Goal: Information Seeking & Learning: Find specific fact

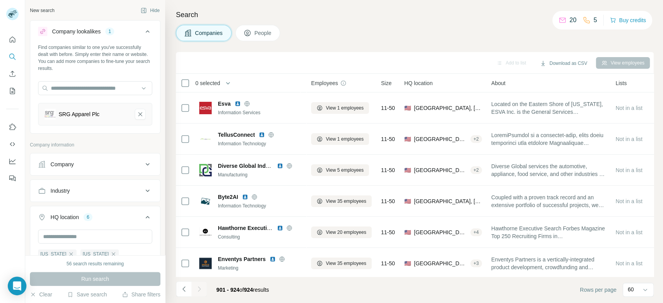
scroll to position [159, 0]
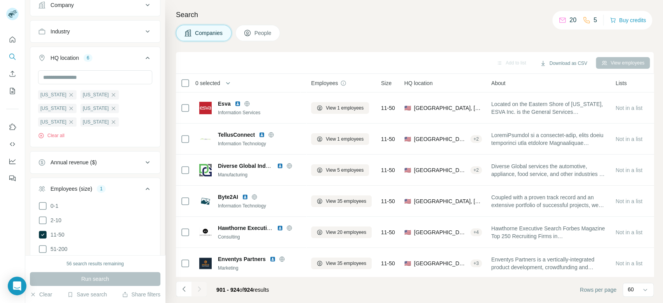
click at [371, 292] on footer "901 - 924 of 924 results Rows per page 60" at bounding box center [415, 290] width 478 height 26
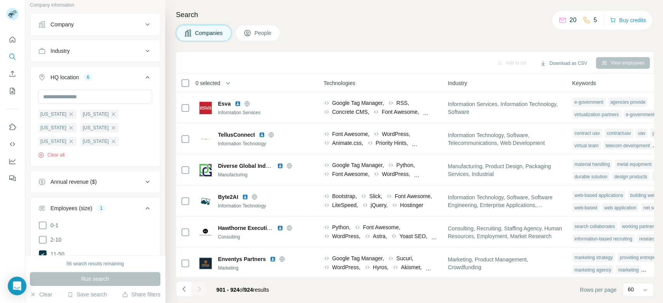
scroll to position [137, 0]
click at [56, 154] on button "Clear all" at bounding box center [51, 157] width 26 height 7
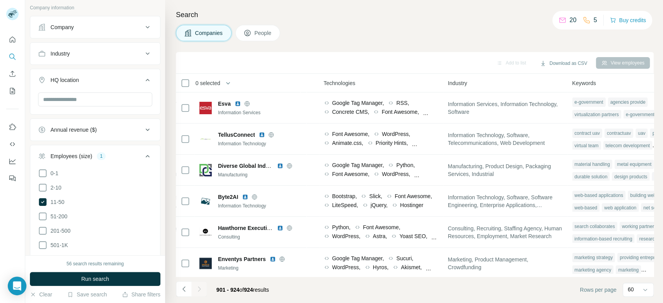
click at [82, 155] on div "Employees (size)" at bounding box center [72, 156] width 42 height 8
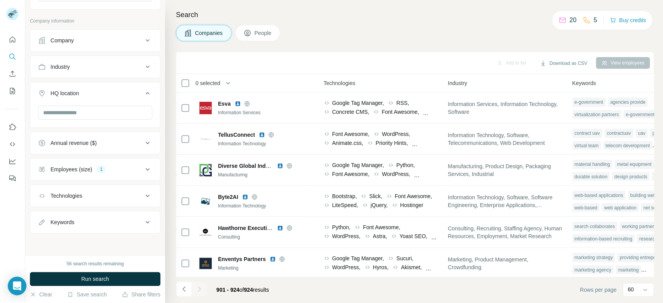
scroll to position [123, 0]
click at [144, 169] on icon at bounding box center [147, 170] width 9 height 9
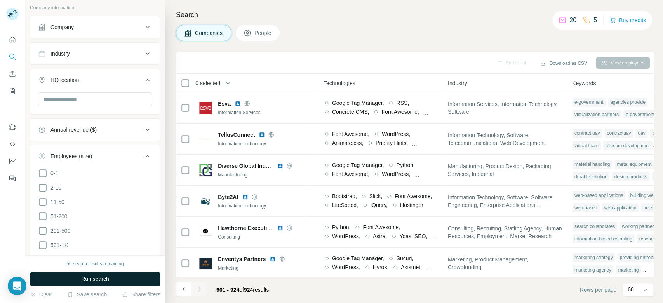
click at [121, 279] on button "Run search" at bounding box center [95, 279] width 131 height 14
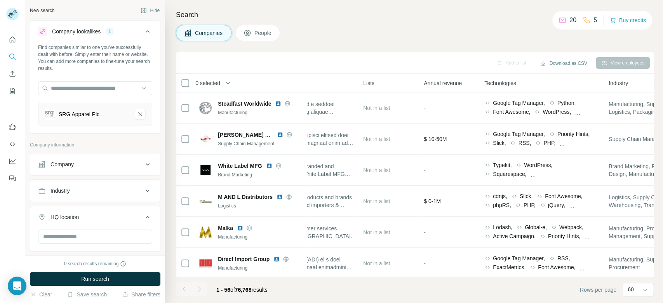
click at [134, 121] on div "SRG Apparel Plc" at bounding box center [95, 114] width 114 height 23
click at [137, 117] on icon "SRG Apparel Plc-remove-button" at bounding box center [140, 114] width 7 height 8
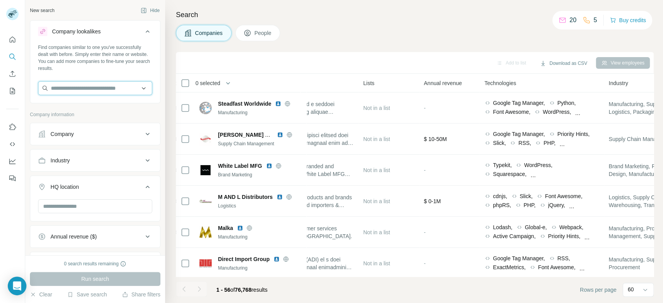
click at [103, 90] on input "text" at bounding box center [95, 88] width 114 height 14
paste input "**********"
type input "**********"
click at [108, 111] on div "Edwards Garment [DOMAIN_NAME]" at bounding box center [91, 109] width 103 height 21
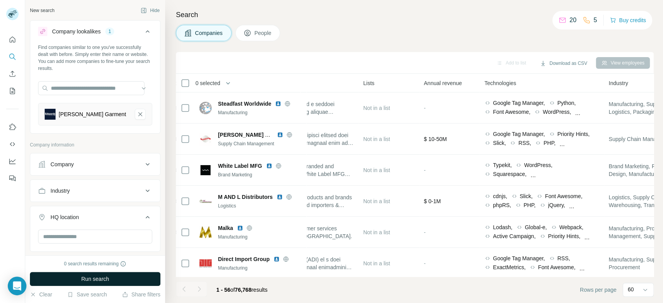
click at [122, 280] on button "Run search" at bounding box center [95, 279] width 131 height 14
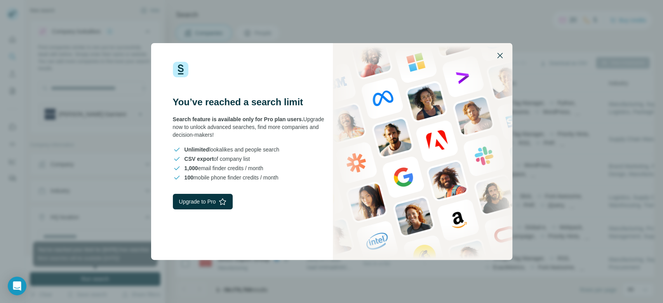
click at [500, 58] on icon "button" at bounding box center [499, 55] width 9 height 9
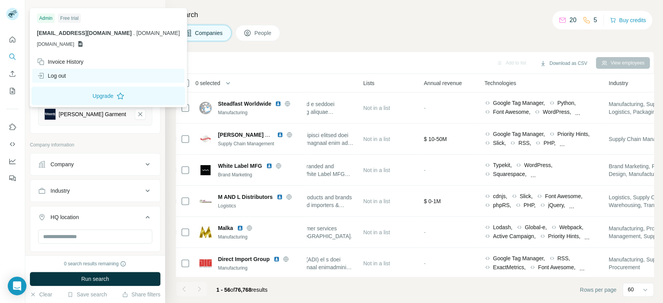
click at [63, 72] on div "Log out" at bounding box center [51, 76] width 29 height 8
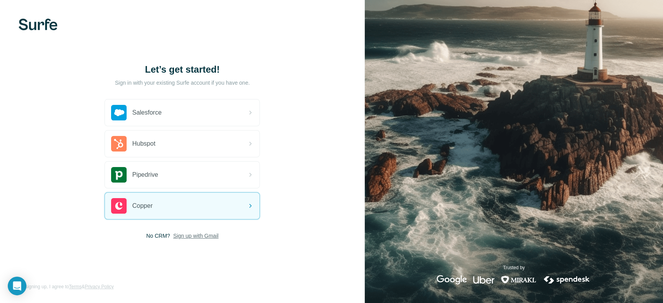
click at [201, 234] on span "Sign up with Gmail" at bounding box center [195, 236] width 45 height 8
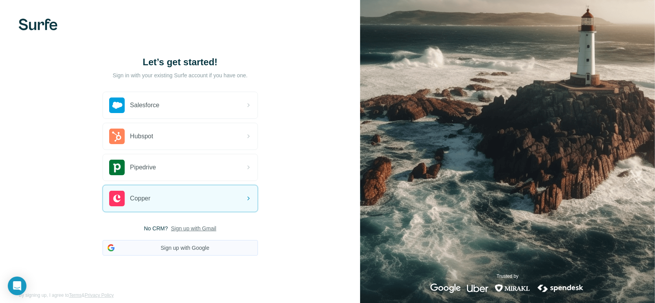
click at [214, 251] on button "Sign up with Google" at bounding box center [180, 248] width 155 height 16
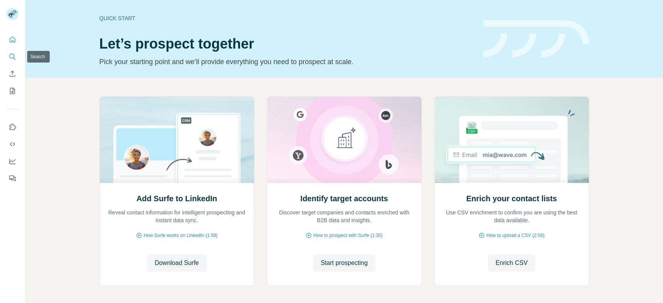
click at [16, 52] on button "Search" at bounding box center [12, 57] width 12 height 14
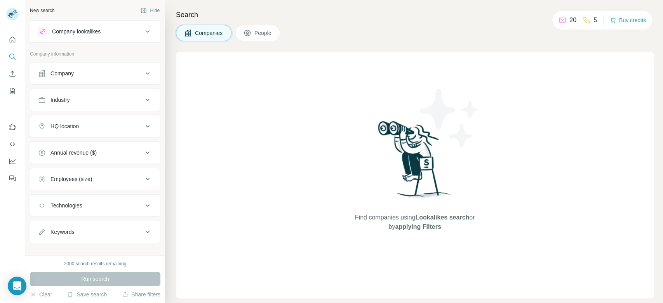
click at [90, 33] on div "Company lookalikes" at bounding box center [76, 32] width 49 height 8
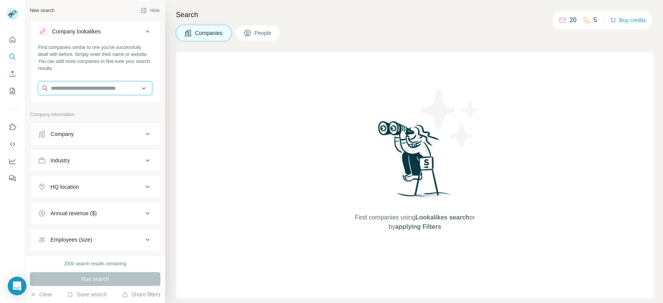
click at [106, 92] on input "text" at bounding box center [95, 88] width 114 height 14
paste input "**********"
type input "**********"
click at [101, 137] on div "Company" at bounding box center [90, 134] width 105 height 8
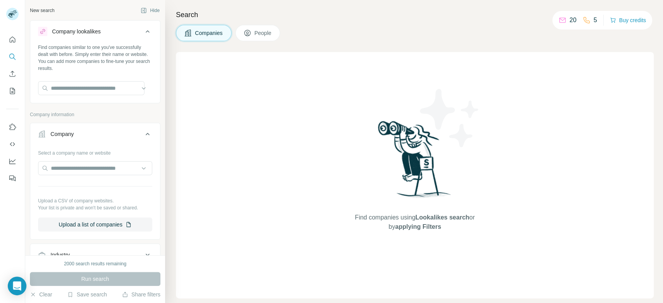
scroll to position [0, 0]
click at [105, 164] on input "text" at bounding box center [95, 168] width 114 height 14
paste input "**********"
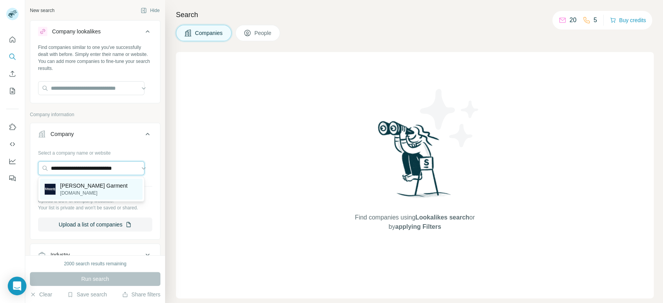
type input "**********"
click at [105, 181] on div "Edwards Garment [DOMAIN_NAME]" at bounding box center [91, 189] width 103 height 21
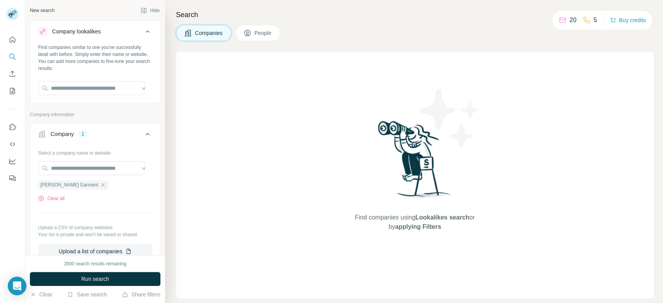
scroll to position [0, 0]
click at [118, 277] on button "Run search" at bounding box center [95, 279] width 131 height 14
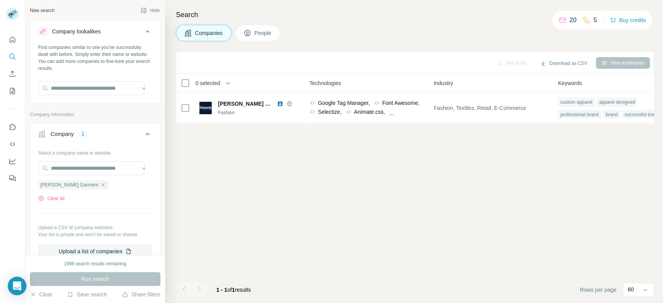
scroll to position [0, 428]
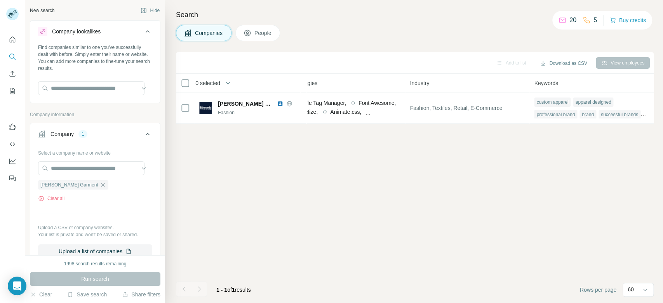
click at [146, 134] on icon at bounding box center [148, 134] width 4 height 2
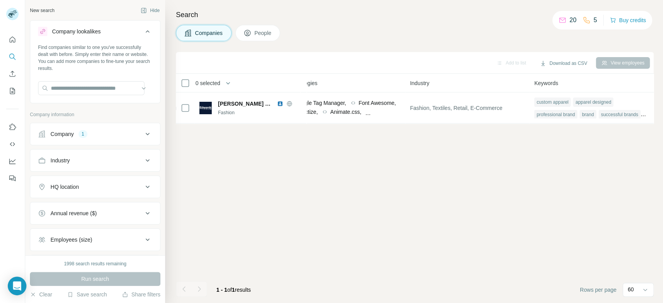
click at [110, 136] on div "Company 1" at bounding box center [90, 134] width 105 height 8
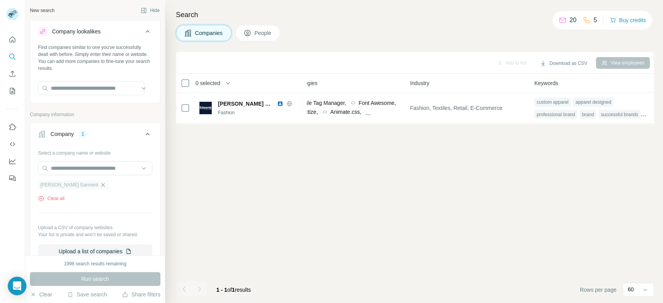
click at [100, 185] on icon "button" at bounding box center [103, 185] width 6 height 6
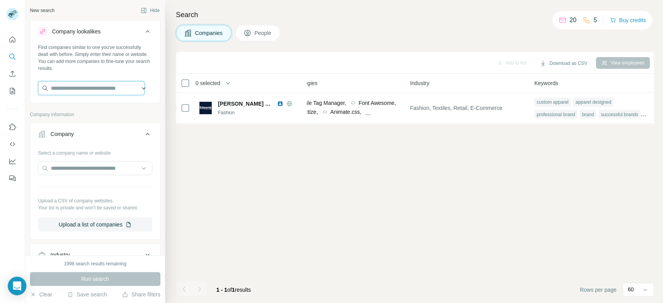
click at [90, 93] on input "text" at bounding box center [91, 88] width 106 height 14
paste input "**********"
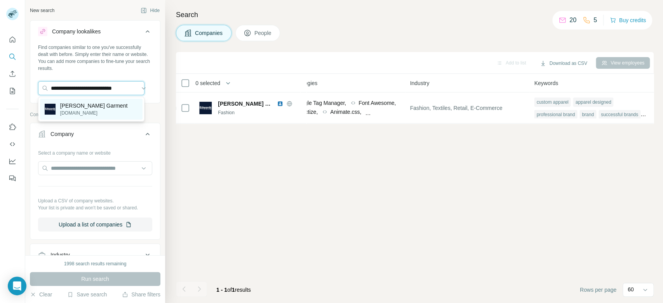
type input "**********"
click at [103, 105] on p "[PERSON_NAME] Garment" at bounding box center [94, 106] width 68 height 8
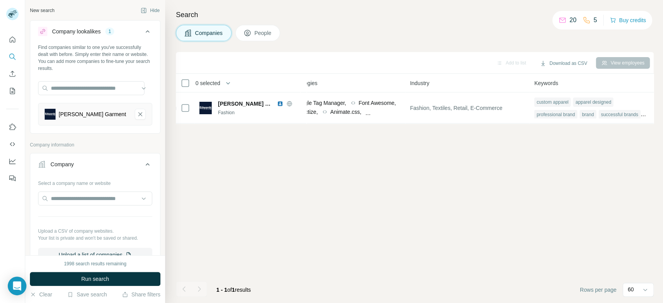
scroll to position [0, 0]
click at [133, 281] on button "Run search" at bounding box center [95, 279] width 131 height 14
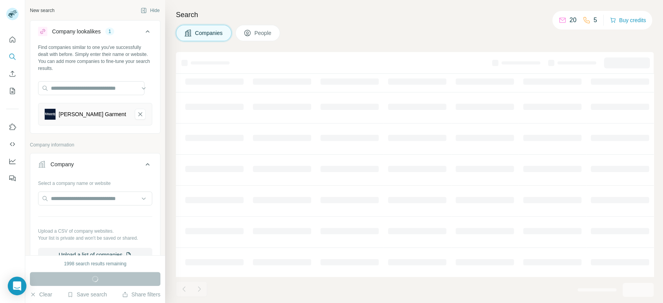
scroll to position [194, 0]
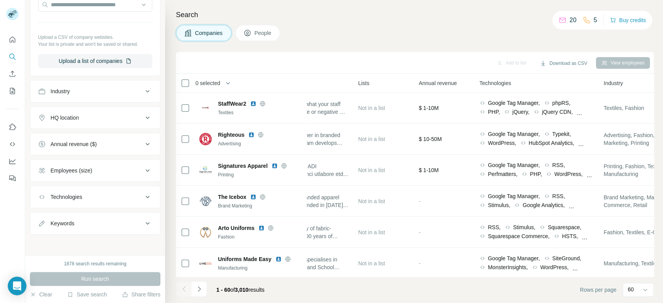
click at [95, 114] on div "HQ location" at bounding box center [90, 118] width 105 height 8
click at [110, 139] on input "text" at bounding box center [95, 137] width 114 height 14
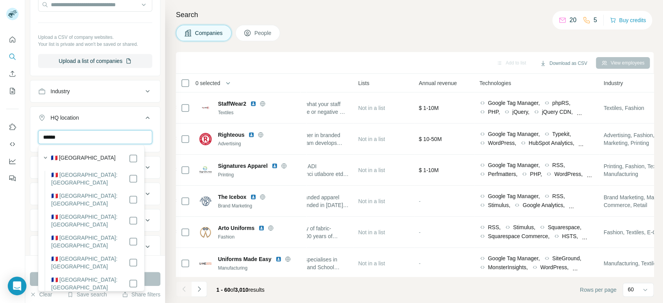
type input "******"
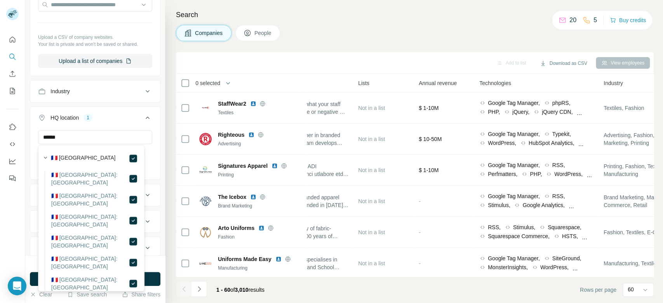
click at [153, 281] on button "Run search" at bounding box center [95, 279] width 131 height 14
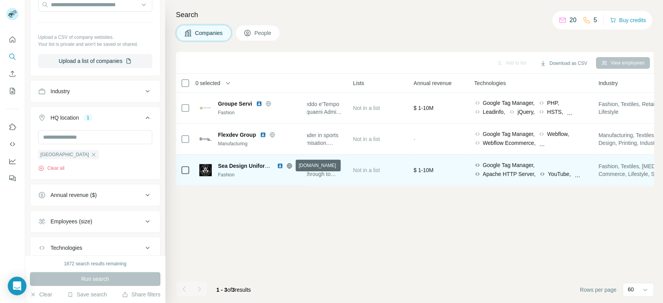
click at [289, 165] on icon at bounding box center [289, 166] width 6 height 6
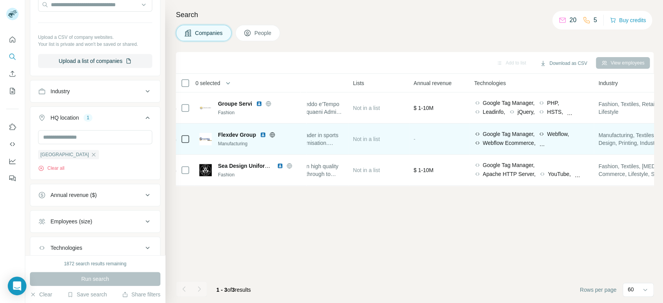
click at [274, 134] on icon at bounding box center [272, 135] width 6 height 6
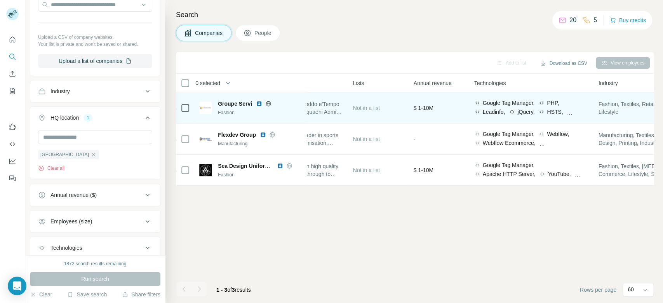
click at [268, 102] on icon at bounding box center [268, 104] width 6 height 6
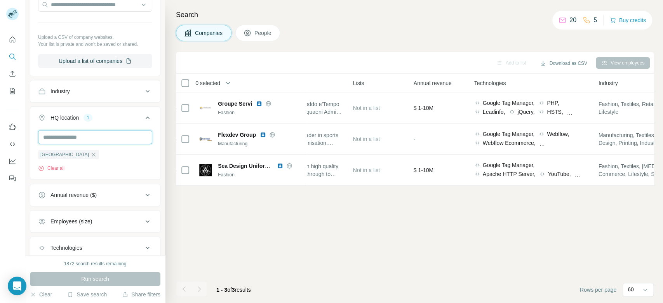
click at [81, 135] on input "text" at bounding box center [95, 137] width 114 height 14
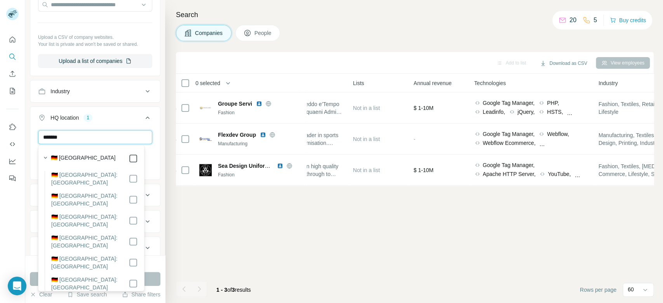
type input "*******"
click at [155, 281] on button "Run search" at bounding box center [95, 279] width 131 height 14
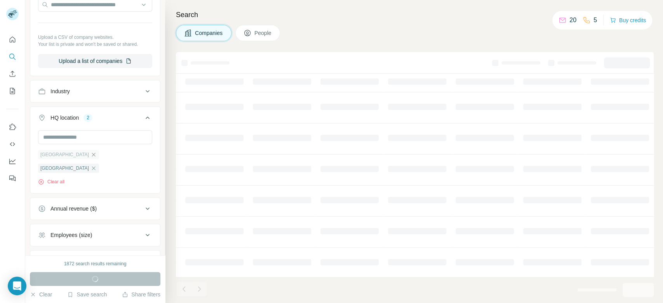
click at [92, 154] on icon "button" at bounding box center [93, 154] width 3 height 3
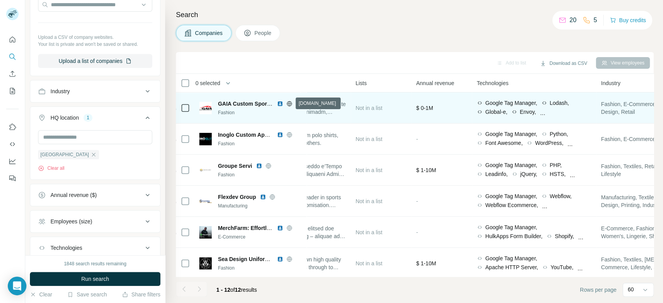
click at [288, 103] on icon at bounding box center [289, 103] width 5 height 0
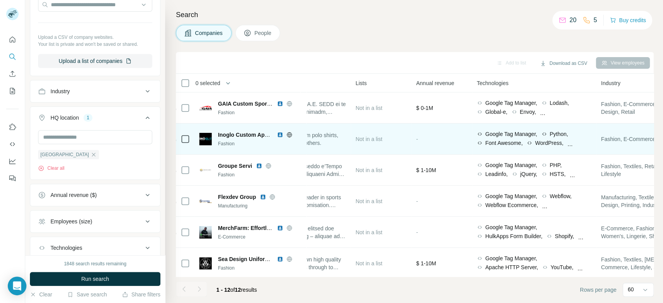
click at [290, 136] on icon at bounding box center [289, 134] width 5 height 5
click at [230, 126] on td "Inoglo Custom Apparels Fashion" at bounding box center [251, 139] width 112 height 31
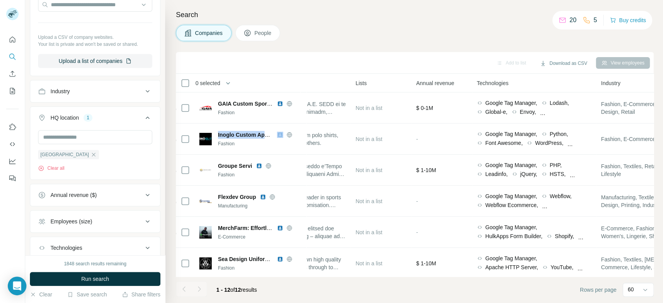
copy span "Inoglo Custom Apparels"
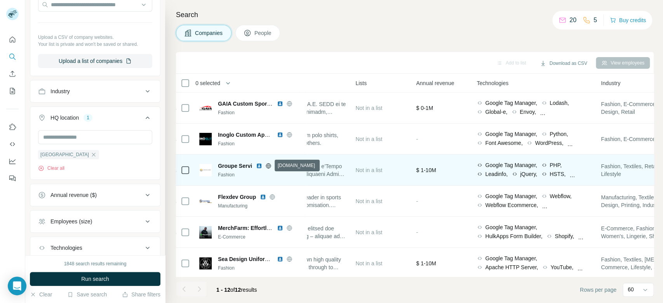
click at [268, 167] on icon at bounding box center [268, 166] width 6 height 6
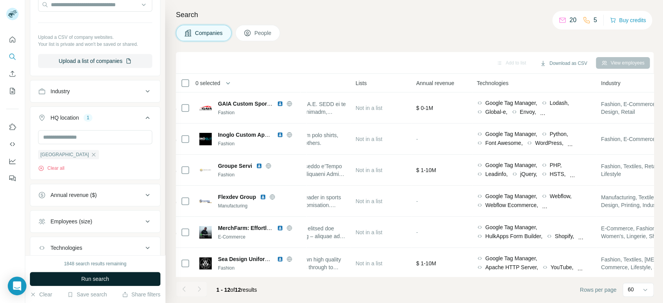
click at [148, 280] on button "Run search" at bounding box center [95, 279] width 131 height 14
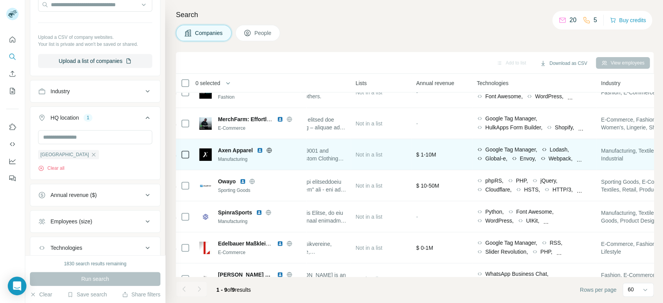
scroll to position [48, 266]
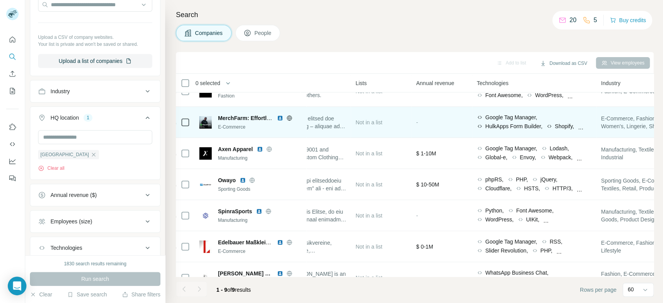
click at [290, 120] on icon at bounding box center [289, 117] width 5 height 5
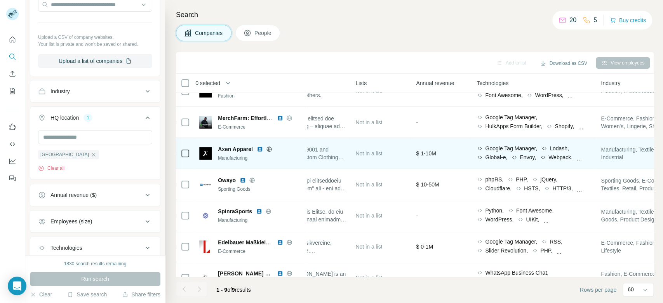
click at [270, 150] on icon at bounding box center [269, 148] width 2 height 5
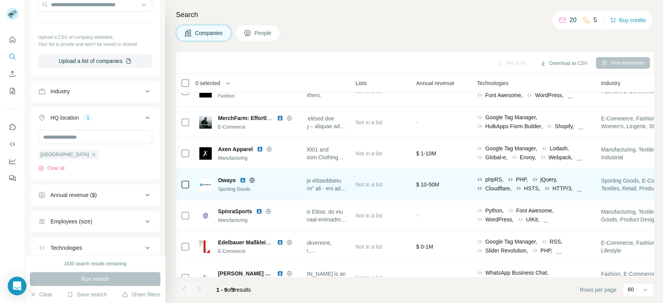
click at [251, 180] on icon at bounding box center [252, 180] width 2 height 5
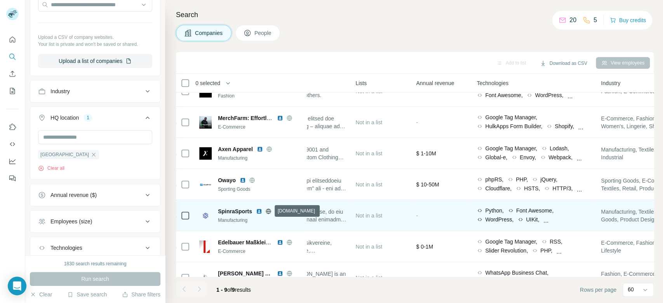
click at [267, 210] on icon at bounding box center [268, 211] width 2 height 5
click at [232, 203] on td "SpinraSports Manufacturing" at bounding box center [251, 215] width 112 height 31
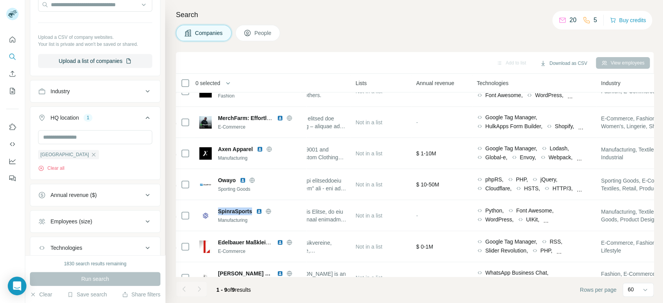
copy span "SpinraSports"
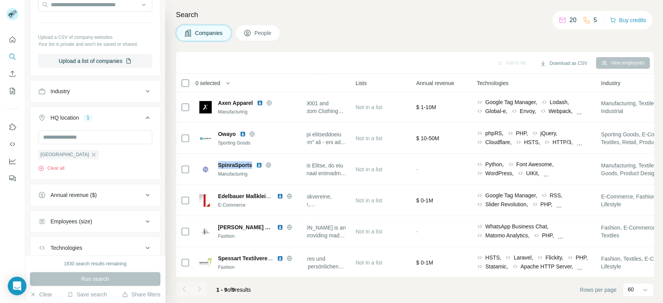
scroll to position [100, 266]
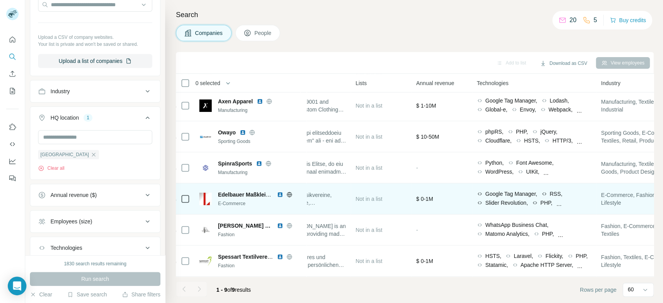
click at [289, 192] on icon at bounding box center [289, 195] width 6 height 6
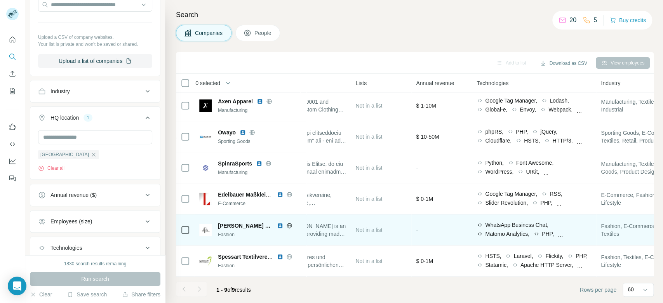
click at [288, 223] on icon at bounding box center [289, 225] width 2 height 5
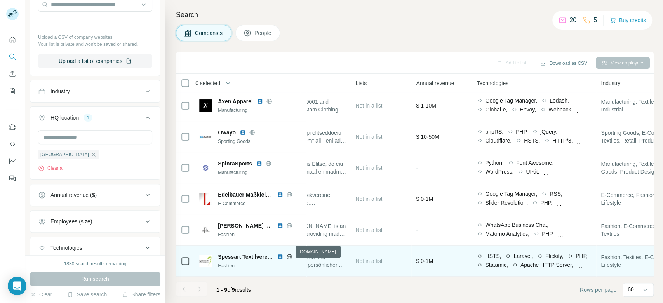
click at [289, 254] on icon at bounding box center [289, 257] width 6 height 6
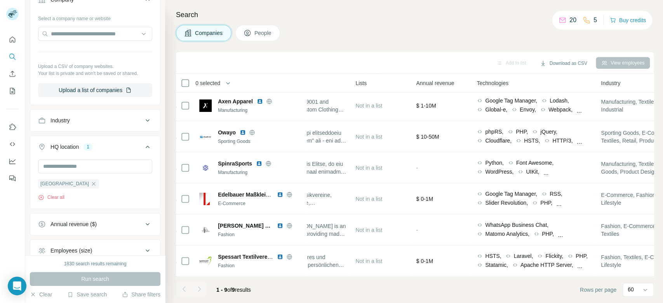
scroll to position [167, 0]
click at [130, 122] on button "Industry" at bounding box center [95, 118] width 130 height 19
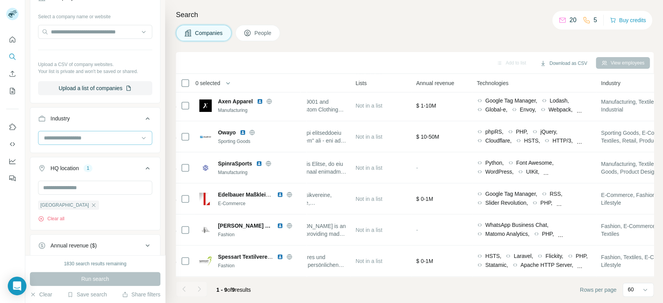
click at [85, 140] on input at bounding box center [91, 138] width 96 height 9
type input "*******"
click at [83, 154] on div "Fashion" at bounding box center [91, 155] width 93 height 8
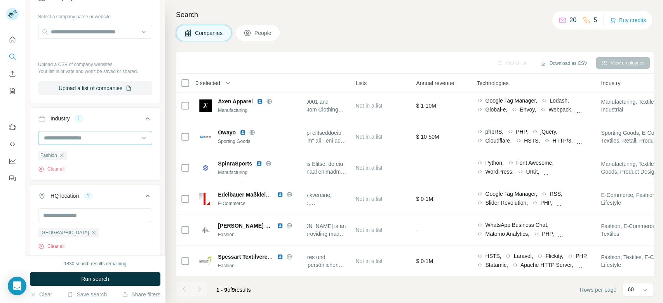
click at [91, 135] on input at bounding box center [91, 138] width 96 height 9
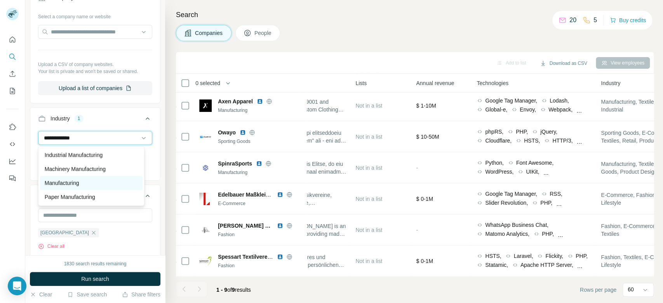
type input "**********"
click at [90, 183] on div "Manufacturing" at bounding box center [91, 183] width 93 height 8
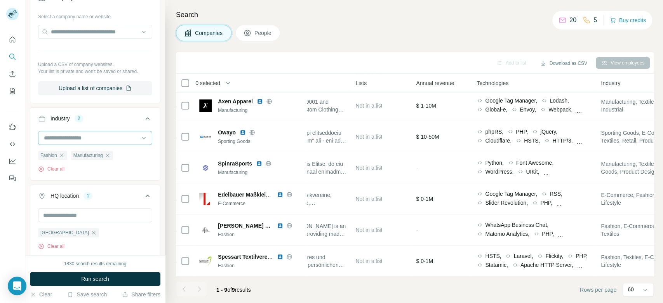
click at [113, 139] on input at bounding box center [91, 138] width 96 height 9
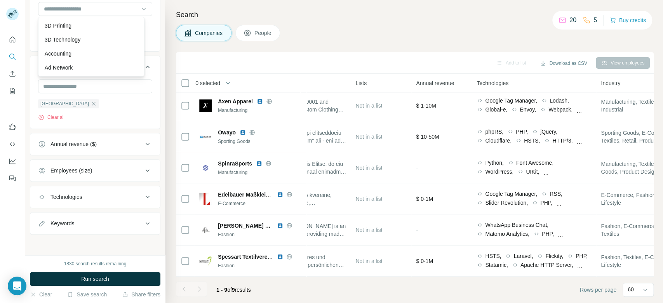
scroll to position [72, 0]
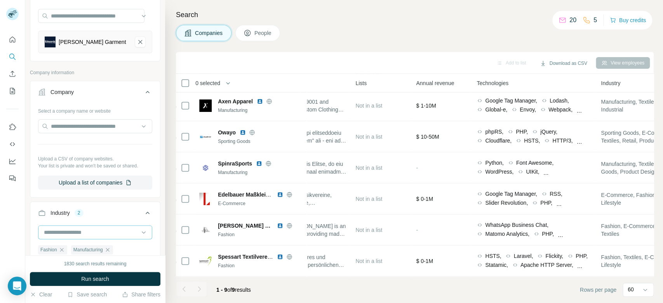
click at [116, 232] on input at bounding box center [91, 232] width 96 height 9
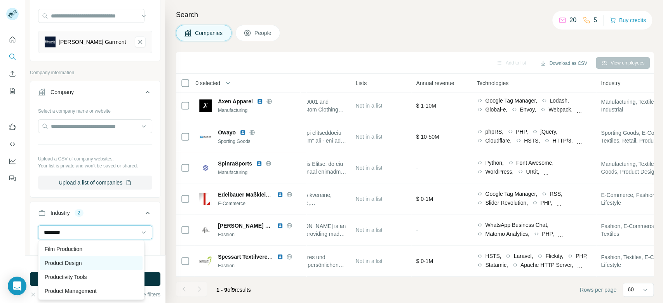
type input "*******"
click at [84, 263] on div "Product Design" at bounding box center [91, 263] width 93 height 8
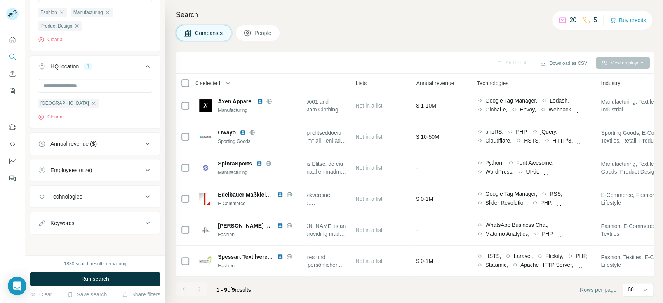
scroll to position [86, 0]
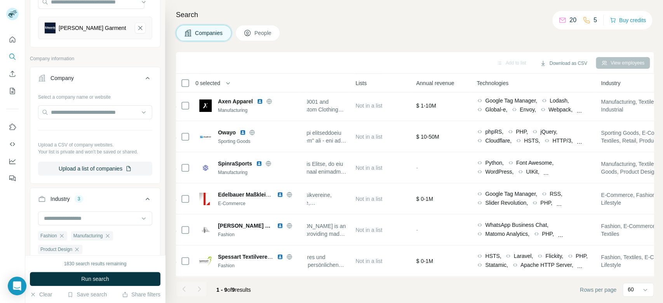
click at [138, 277] on button "Run search" at bounding box center [95, 279] width 131 height 14
click at [137, 29] on icon "Edwards Garment-remove-button" at bounding box center [140, 28] width 7 height 8
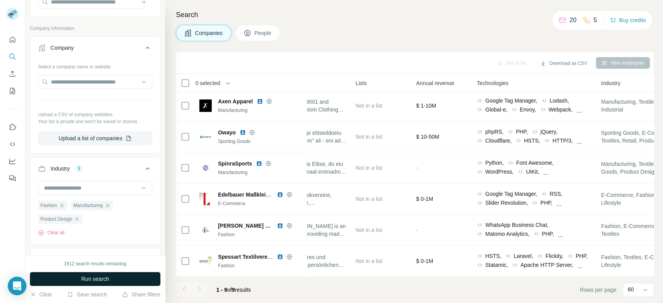
click at [110, 280] on button "Run search" at bounding box center [95, 279] width 131 height 14
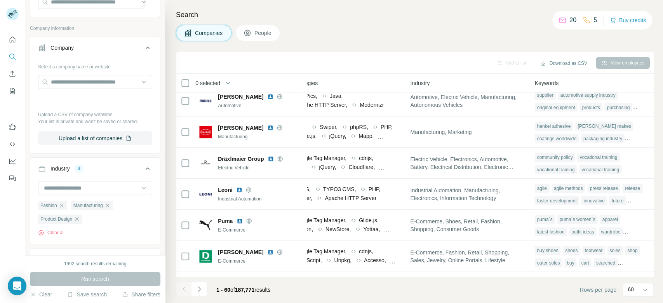
scroll to position [100, 479]
click at [126, 282] on div "Run search" at bounding box center [95, 279] width 131 height 14
click at [121, 278] on div "Run search" at bounding box center [95, 279] width 131 height 14
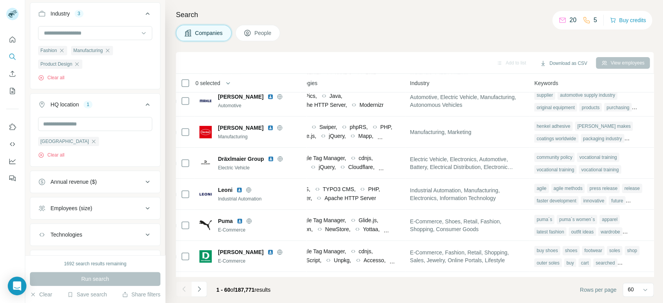
scroll to position [248, 0]
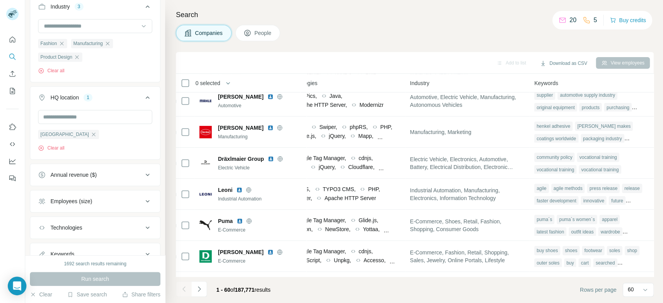
click at [661, 179] on div "Search Companies People Add to list Download as CSV View employees 0 selected C…" at bounding box center [414, 151] width 498 height 303
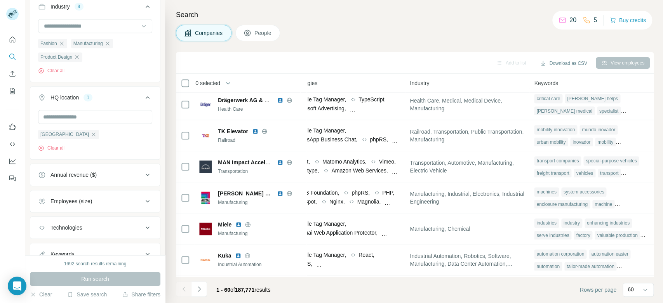
scroll to position [691, 479]
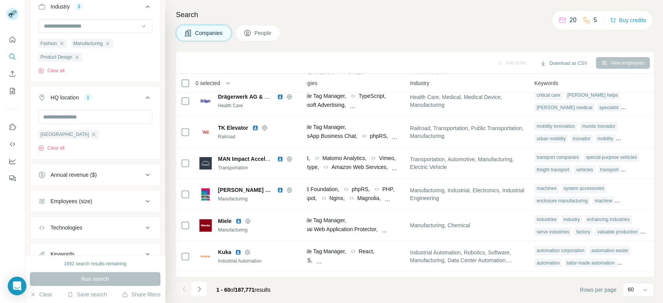
click at [659, 160] on div "Search Companies People Add to list Download as CSV View employees 0 selected C…" at bounding box center [414, 151] width 498 height 303
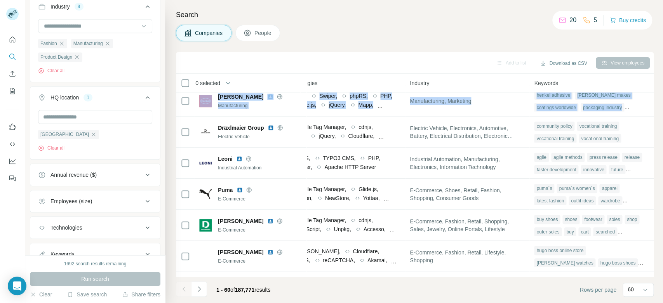
scroll to position [142, 479]
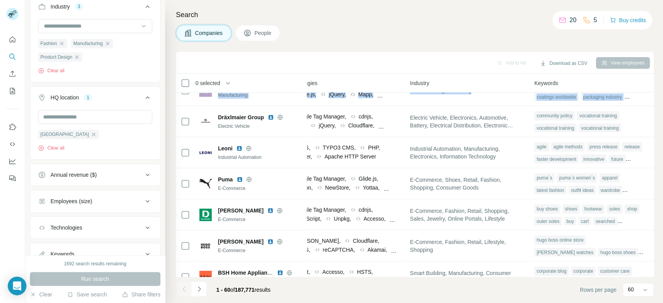
drag, startPoint x: 653, startPoint y: 96, endPoint x: 653, endPoint y: 110, distance: 14.4
click at [653, 110] on div "Search Companies People Add to list Download as CSV View employees 0 selected C…" at bounding box center [414, 151] width 498 height 303
click at [393, 55] on div "Add to list Download as CSV View employees" at bounding box center [415, 63] width 478 height 22
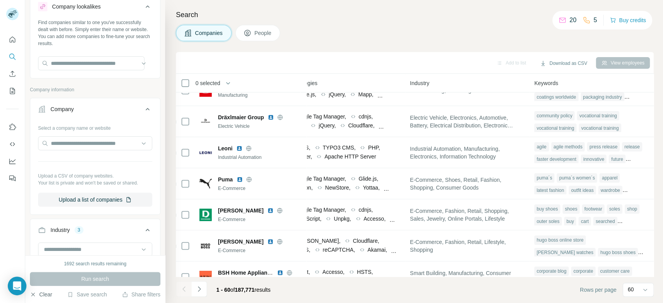
click at [47, 293] on button "Clear" at bounding box center [41, 295] width 22 height 8
click at [89, 67] on input "text" at bounding box center [91, 63] width 106 height 14
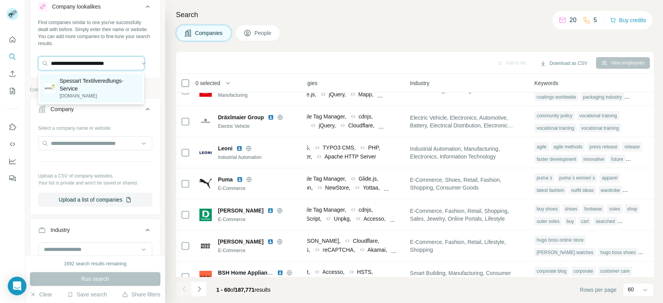
type input "**********"
click at [107, 80] on p "Spessart Textilveredlungs-Service" at bounding box center [98, 85] width 78 height 16
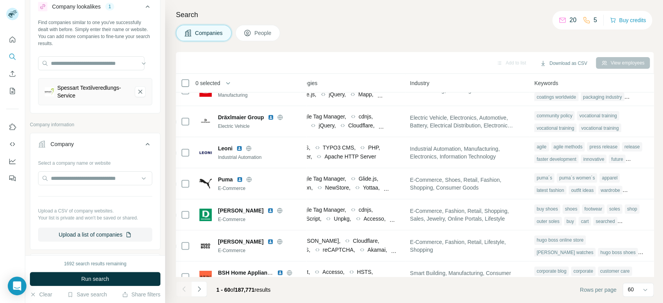
click at [124, 282] on button "Run search" at bounding box center [95, 279] width 131 height 14
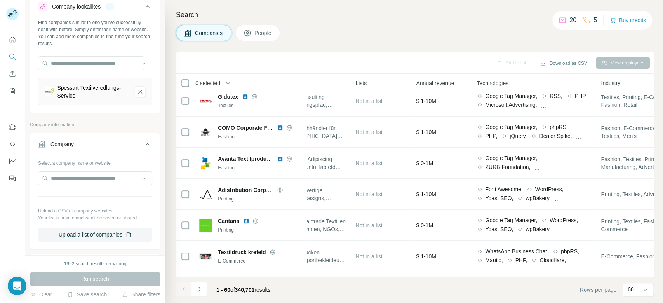
scroll to position [142, 266]
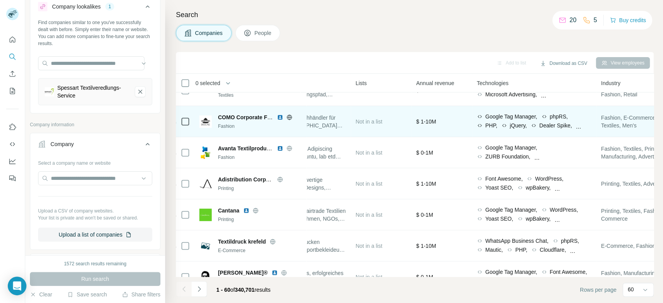
click at [289, 118] on icon at bounding box center [289, 117] width 2 height 5
click at [247, 114] on span "COMO Corporate Fashion" at bounding box center [251, 117] width 67 height 6
copy span "COMO Corporate Fashion"
